Goal: Entertainment & Leisure: Consume media (video, audio)

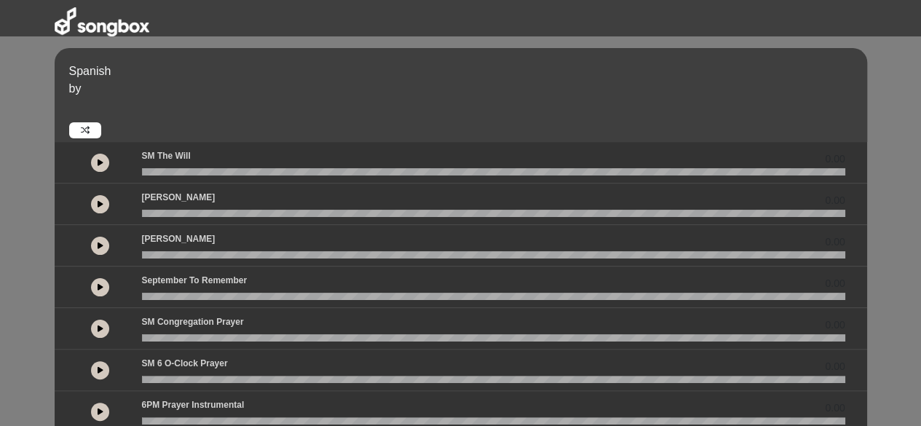
click at [95, 162] on button at bounding box center [100, 163] width 18 height 18
click at [98, 205] on icon at bounding box center [101, 203] width 6 height 7
click at [98, 253] on button at bounding box center [100, 246] width 18 height 18
click at [96, 280] on button at bounding box center [100, 287] width 18 height 18
click at [102, 328] on icon at bounding box center [101, 328] width 6 height 7
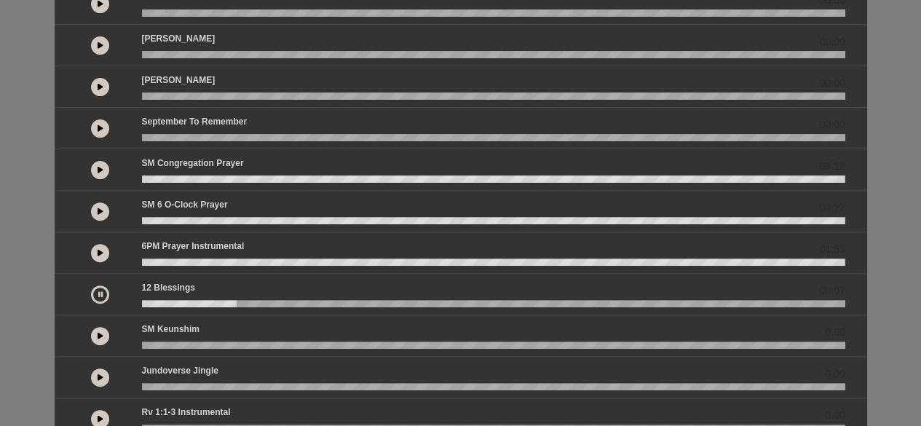
scroll to position [218, 0]
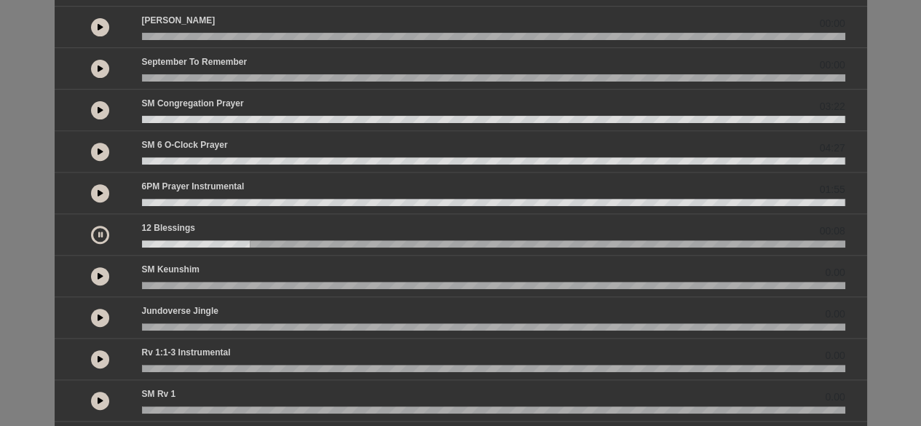
click at [106, 275] on button at bounding box center [100, 276] width 18 height 18
